Goal: Information Seeking & Learning: Find specific fact

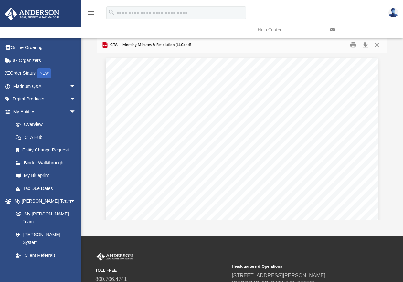
click at [145, 13] on input "search" at bounding box center [176, 12] width 140 height 13
type input "**********"
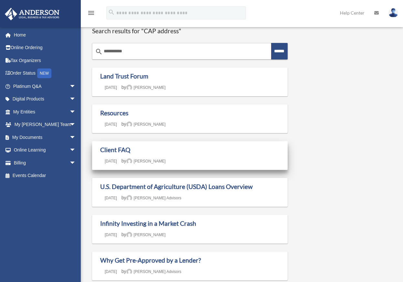
click at [248, 152] on h1 "Client FAQ" at bounding box center [190, 150] width 180 height 8
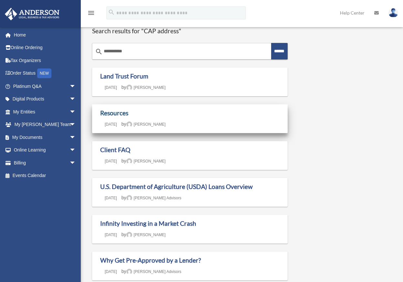
click at [112, 111] on link "Resources" at bounding box center [114, 112] width 28 height 7
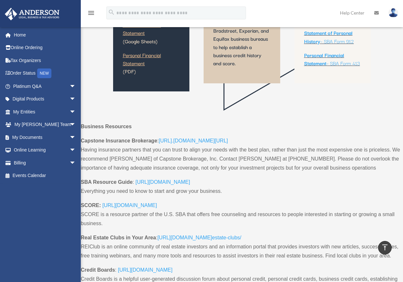
scroll to position [3042, 0]
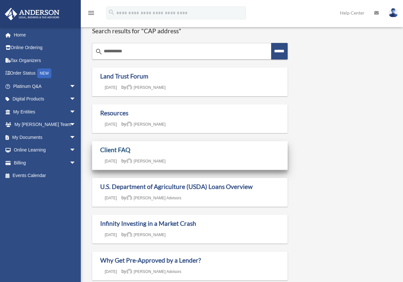
click at [111, 153] on link "Client FAQ" at bounding box center [115, 149] width 30 height 7
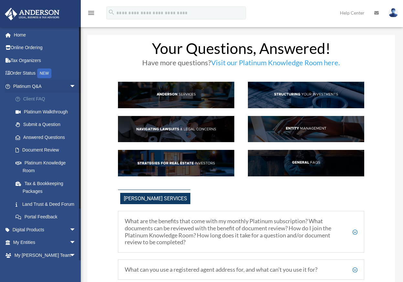
click at [45, 97] on link "Client FAQ" at bounding box center [47, 99] width 77 height 13
click at [39, 138] on link "Answered Questions" at bounding box center [47, 137] width 77 height 13
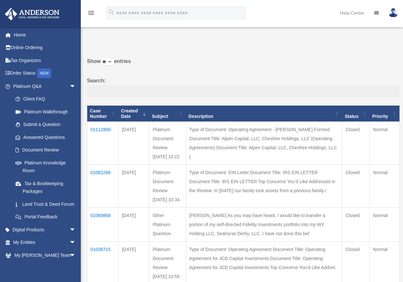
click at [210, 92] on input "Search:" at bounding box center [243, 91] width 313 height 12
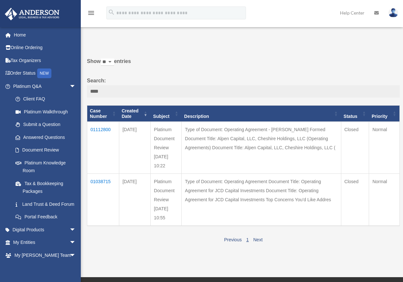
type input "***"
click at [95, 128] on td "01112800" at bounding box center [103, 148] width 32 height 52
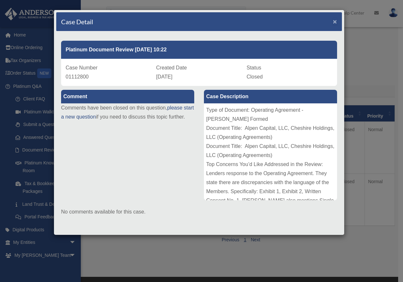
click at [333, 19] on span "×" at bounding box center [335, 21] width 4 height 7
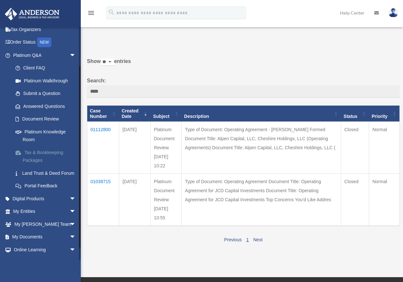
scroll to position [47, 0]
